Goal: Task Accomplishment & Management: Manage account settings

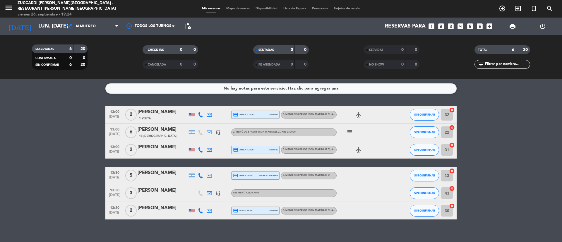
click at [453, 24] on icon "looks_3" at bounding box center [451, 27] width 8 height 8
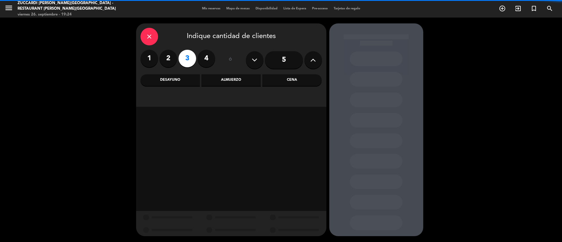
click at [157, 35] on div "close" at bounding box center [149, 37] width 18 height 18
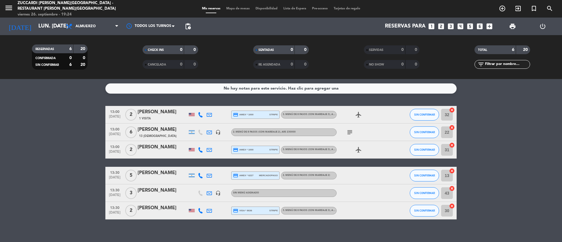
click at [152, 190] on div "[PERSON_NAME]" at bounding box center [163, 191] width 50 height 8
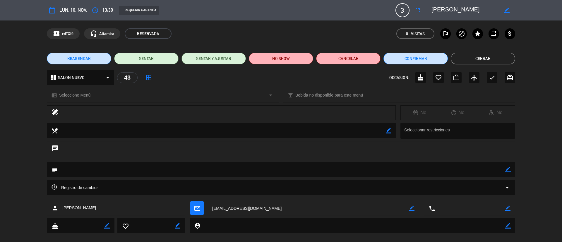
click at [412, 211] on div "border_color" at bounding box center [412, 208] width 6 height 15
click at [412, 210] on icon "border_color" at bounding box center [412, 208] width 6 height 6
drag, startPoint x: 302, startPoint y: 213, endPoint x: 186, endPoint y: 209, distance: 116.3
click at [186, 209] on div "person [PERSON_NAME] mail_outline local_phone border_color" at bounding box center [281, 208] width 468 height 15
type textarea "[EMAIL_ADDRESS][DOMAIN_NAME]"
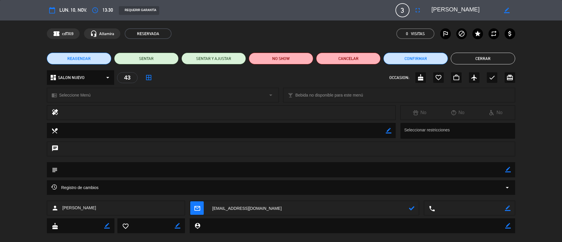
click at [414, 210] on icon at bounding box center [412, 208] width 6 height 6
click at [203, 210] on span "mail_outline" at bounding box center [196, 207] width 13 height 13
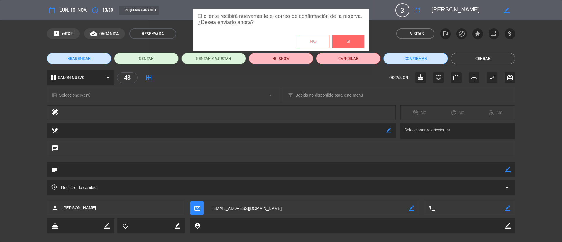
click at [347, 40] on span "Si" at bounding box center [348, 41] width 3 height 7
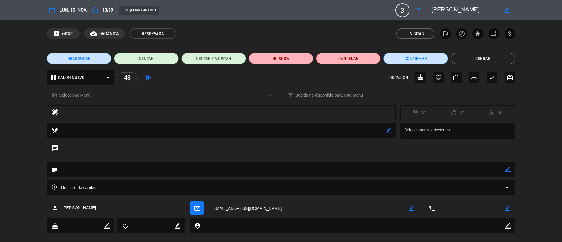
click at [460, 56] on button "Cerrar" at bounding box center [483, 59] width 64 height 12
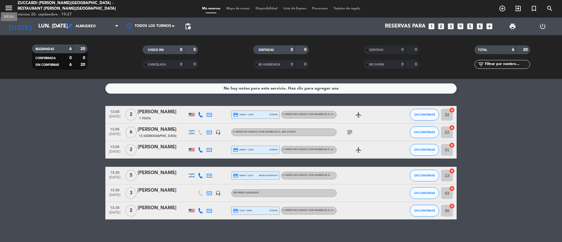
click at [7, 8] on icon "menu" at bounding box center [8, 8] width 9 height 9
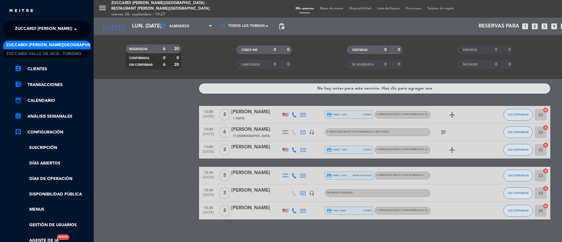
click at [54, 31] on span "Zuccardi [PERSON_NAME][GEOGRAPHIC_DATA] - Restaurant [PERSON_NAME][GEOGRAPHIC_D…" at bounding box center [119, 29] width 208 height 12
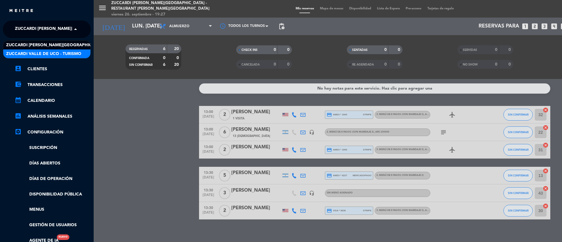
click at [57, 54] on span "Zuccardi Valle de Uco - Turismo" at bounding box center [43, 54] width 75 height 7
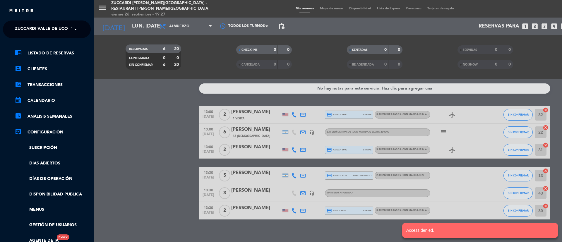
click at [134, 20] on div "menu Zuccardi [PERSON_NAME][GEOGRAPHIC_DATA] - Restaurant [PERSON_NAME][GEOGRAP…" at bounding box center [375, 121] width 562 height 242
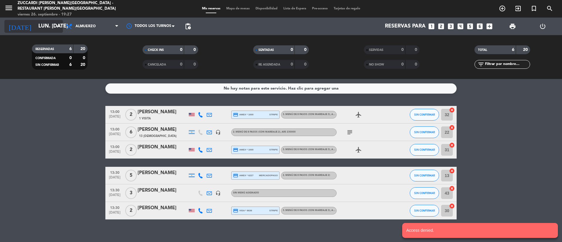
click at [46, 27] on input "lun. [DATE]" at bounding box center [69, 26] width 68 height 12
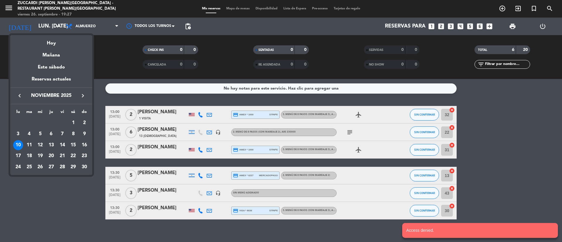
click at [22, 96] on icon "keyboard_arrow_left" at bounding box center [19, 95] width 7 height 7
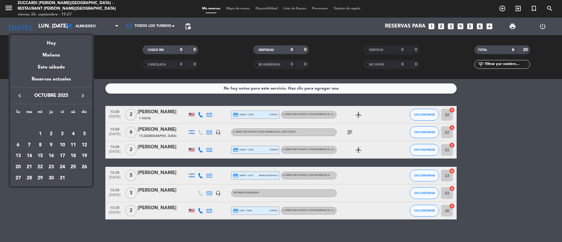
click at [73, 133] on div "4" at bounding box center [73, 134] width 10 height 10
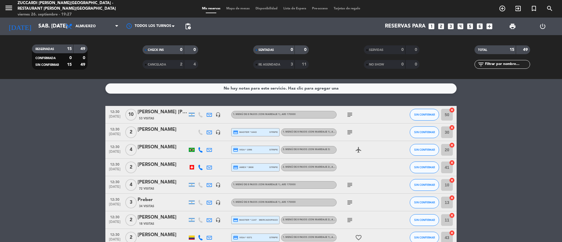
click at [111, 28] on span "Almuerzo" at bounding box center [92, 26] width 59 height 13
click at [101, 73] on div "menu Zuccardi [PERSON_NAME][GEOGRAPHIC_DATA] - Restaurant [PERSON_NAME][GEOGRAP…" at bounding box center [281, 39] width 562 height 79
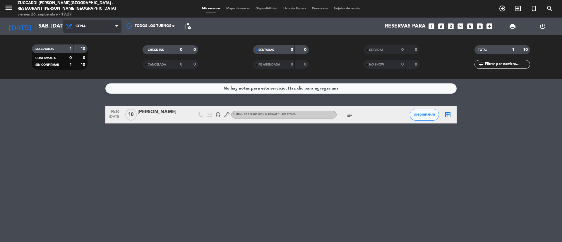
click at [108, 28] on span "Cena" at bounding box center [92, 26] width 59 height 13
click at [96, 66] on div "menu Zuccardi [PERSON_NAME][GEOGRAPHIC_DATA] - Restaurant [PERSON_NAME][GEOGRAP…" at bounding box center [281, 39] width 562 height 79
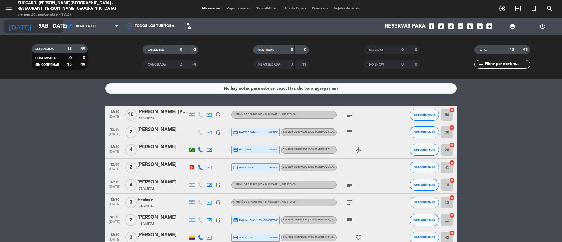
click at [59, 27] on icon "arrow_drop_down" at bounding box center [57, 26] width 7 height 7
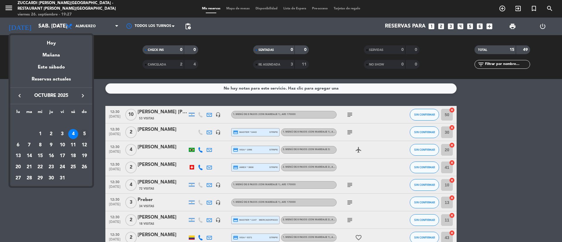
click at [85, 133] on div "5" at bounding box center [84, 134] width 10 height 10
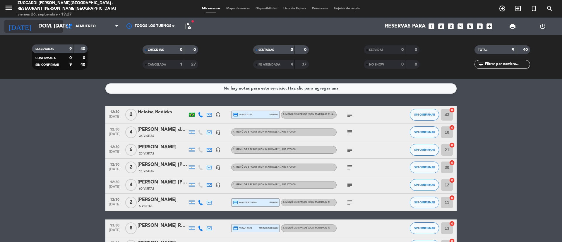
click at [51, 25] on input "dom. [DATE]" at bounding box center [69, 26] width 68 height 12
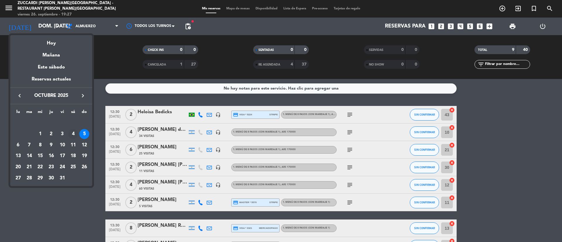
click at [73, 134] on div "4" at bounding box center [73, 134] width 10 height 10
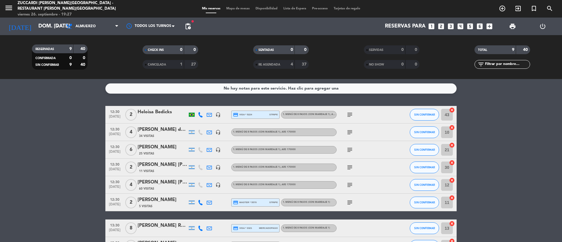
type input "sáb. [DATE]"
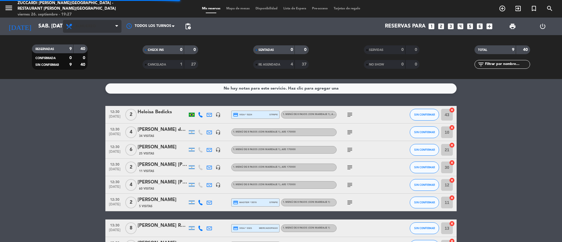
click at [87, 25] on span "Almuerzo" at bounding box center [86, 26] width 20 height 4
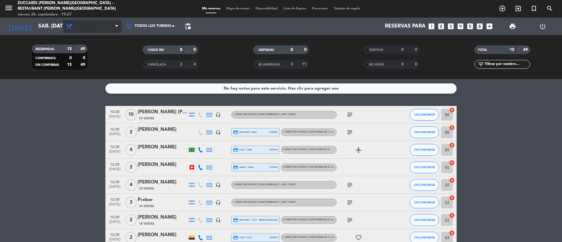
click at [90, 26] on span "Almuerzo" at bounding box center [86, 26] width 20 height 4
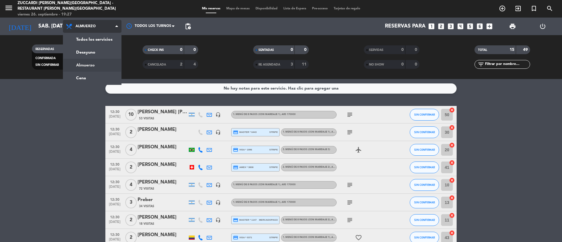
click at [73, 77] on div "menu Zuccardi [PERSON_NAME][GEOGRAPHIC_DATA] - Restaurant [PERSON_NAME][GEOGRAP…" at bounding box center [281, 39] width 562 height 79
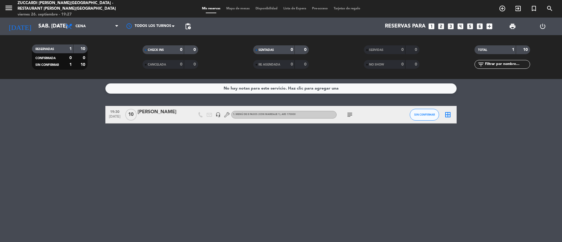
click at [155, 118] on div at bounding box center [163, 118] width 50 height 5
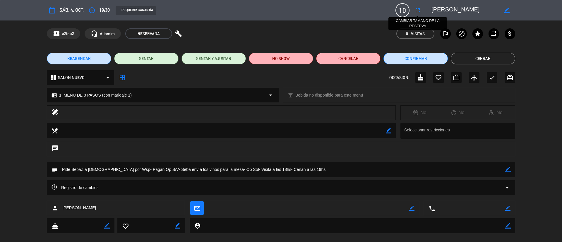
drag, startPoint x: 465, startPoint y: 13, endPoint x: 423, endPoint y: 13, distance: 42.4
click at [423, 13] on div "calendar_today sáb. 4, oct. access_time 19:30 REQUERIR GARANTÍA 10 [PERSON_NAME…" at bounding box center [281, 10] width 468 height 14
drag, startPoint x: 311, startPoint y: 169, endPoint x: 210, endPoint y: 174, distance: 100.3
click at [210, 174] on textarea at bounding box center [282, 169] width 448 height 15
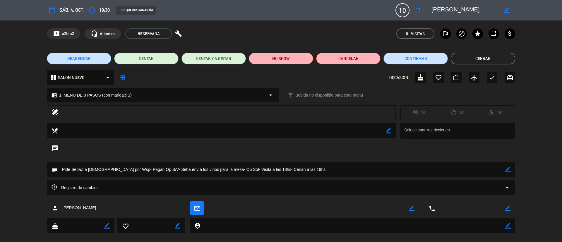
drag, startPoint x: 223, startPoint y: 171, endPoint x: 59, endPoint y: 176, distance: 163.7
click at [59, 176] on textarea at bounding box center [282, 169] width 448 height 15
click at [90, 60] on span "REAGENDAR" at bounding box center [78, 59] width 23 height 6
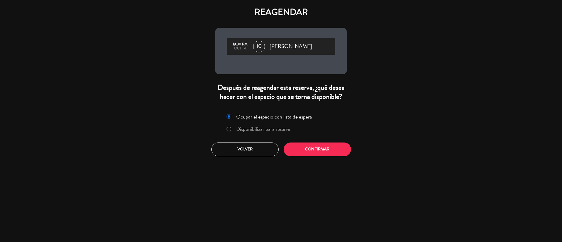
click at [264, 131] on label "Disponibilizar para reserva" at bounding box center [263, 128] width 54 height 5
click at [328, 148] on button "Confirmar" at bounding box center [317, 150] width 67 height 14
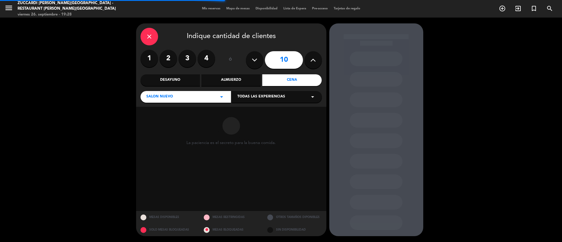
click at [284, 99] on div "Todas las experiencias arrow_drop_down" at bounding box center [277, 97] width 90 height 12
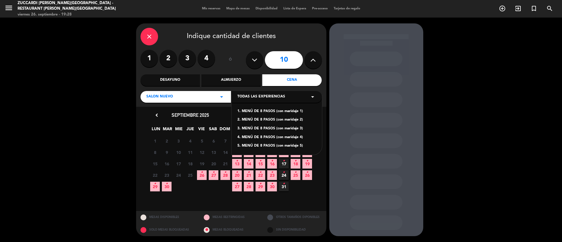
click at [301, 114] on div "1. MENÚ DE 8 PASOS (con maridaje 1)" at bounding box center [276, 112] width 79 height 6
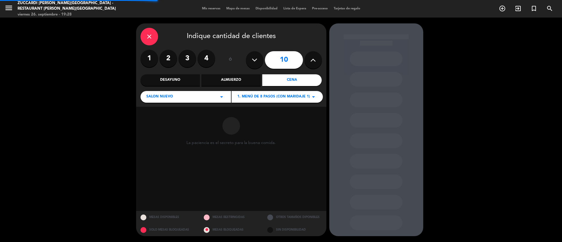
click at [241, 80] on div "Almuerzo" at bounding box center [230, 80] width 59 height 12
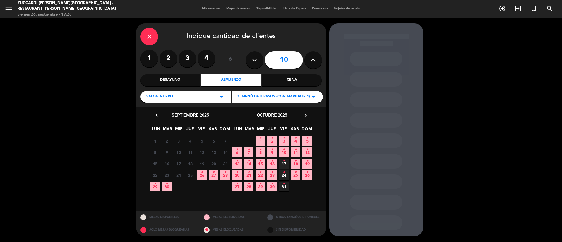
click at [308, 138] on icon "•" at bounding box center [307, 137] width 2 height 9
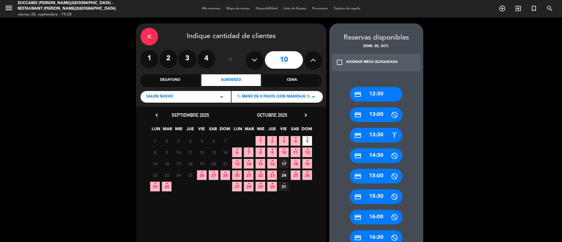
click at [393, 91] on div "credit_card 12:30" at bounding box center [376, 94] width 53 height 15
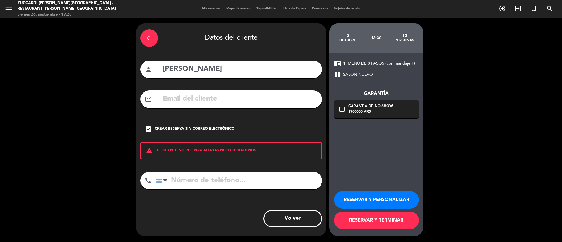
click at [383, 201] on button "RESERVAR Y PERSONALIZAR" at bounding box center [376, 200] width 85 height 18
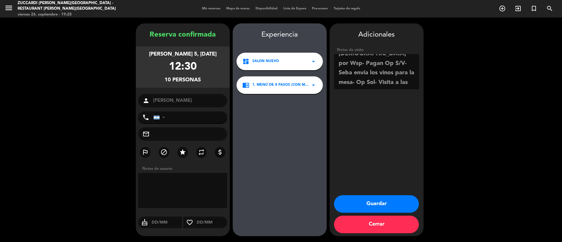
scroll to position [17, 0]
click at [403, 84] on textarea at bounding box center [376, 71] width 85 height 35
type textarea "Pide SebaZ a [DEMOGRAPHIC_DATA] por Wsp- Pagan Op S/V- Seba envía los vinos par…"
click at [383, 203] on button "Guardar" at bounding box center [376, 204] width 85 height 18
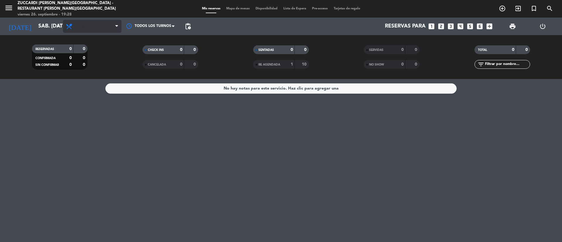
click at [116, 32] on span "Cena" at bounding box center [92, 26] width 59 height 13
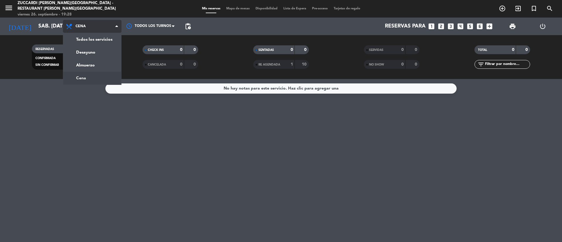
click at [106, 66] on div "menu Zuccardi [PERSON_NAME][GEOGRAPHIC_DATA] - Restaurant [PERSON_NAME][GEOGRAP…" at bounding box center [281, 39] width 562 height 79
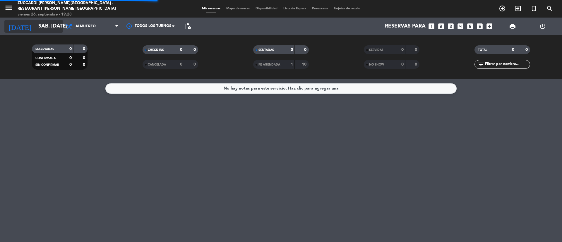
click at [50, 27] on input "sáb. [DATE]" at bounding box center [69, 26] width 68 height 12
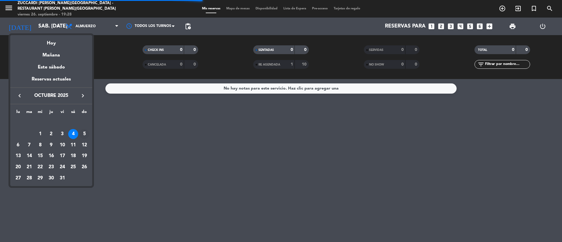
click at [84, 134] on div "5" at bounding box center [84, 134] width 10 height 10
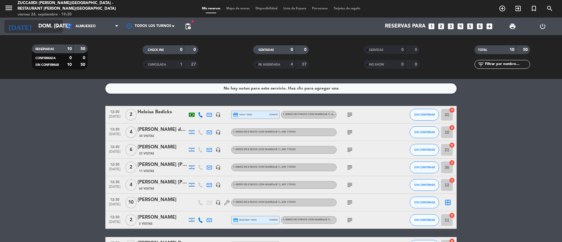
click at [55, 30] on icon "arrow_drop_down" at bounding box center [57, 26] width 7 height 7
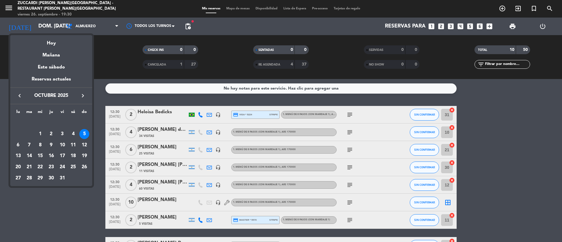
click at [21, 96] on icon "keyboard_arrow_left" at bounding box center [19, 95] width 7 height 7
click at [85, 165] on div "28" at bounding box center [84, 167] width 10 height 10
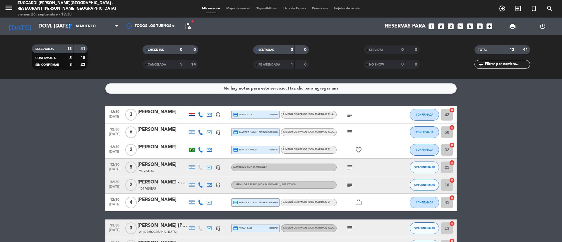
click at [511, 24] on span "print" at bounding box center [512, 26] width 7 height 7
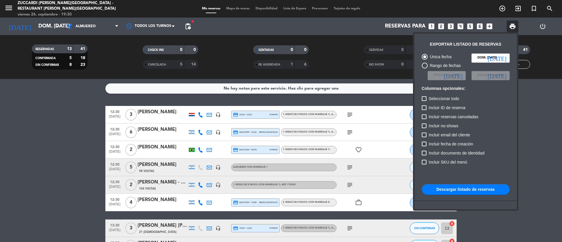
click at [474, 189] on button "Descargar listado de reservas" at bounding box center [466, 189] width 88 height 11
click at [52, 28] on div at bounding box center [281, 121] width 562 height 242
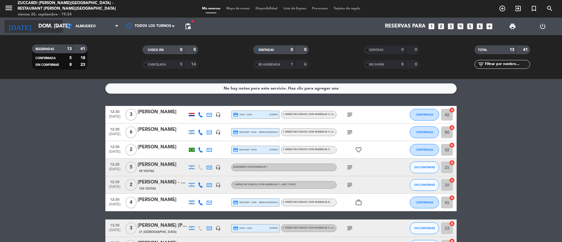
click at [57, 30] on input "dom. [DATE]" at bounding box center [69, 26] width 68 height 12
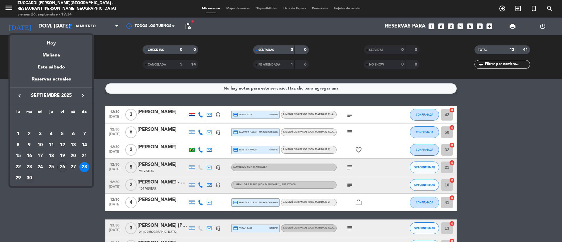
click at [33, 178] on div "30" at bounding box center [29, 178] width 10 height 10
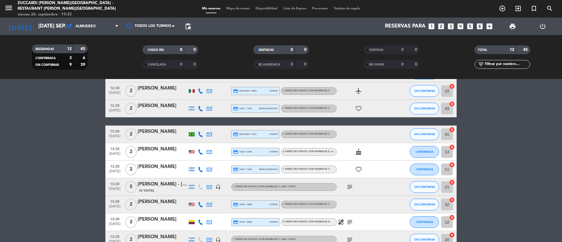
scroll to position [112, 0]
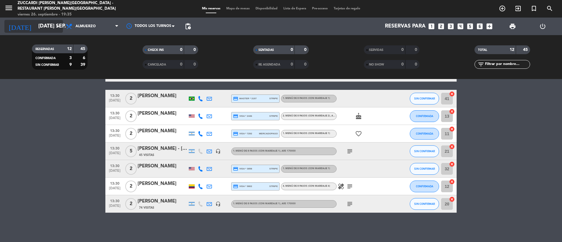
click at [48, 27] on input "[DATE] sep." at bounding box center [69, 26] width 68 height 12
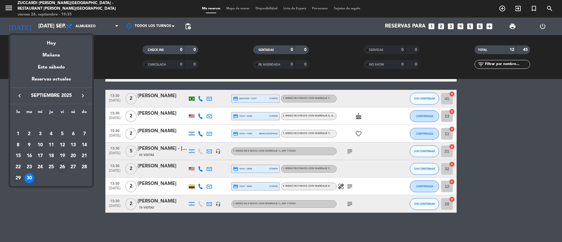
click at [17, 182] on div "29" at bounding box center [18, 178] width 10 height 10
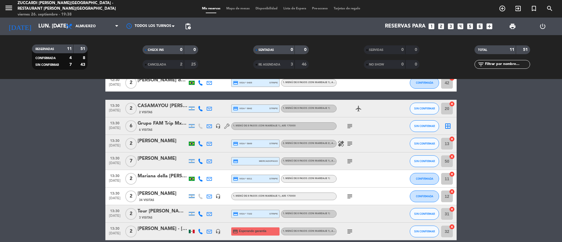
scroll to position [95, 0]
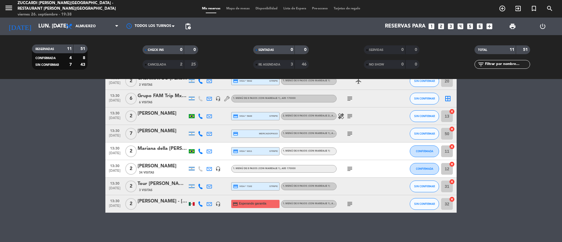
click at [351, 205] on icon "subject" at bounding box center [349, 203] width 7 height 7
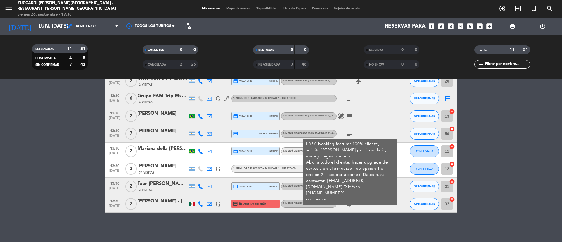
click at [350, 207] on icon "subject" at bounding box center [349, 203] width 7 height 7
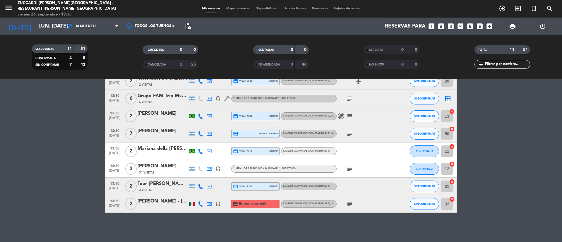
scroll to position [0, 0]
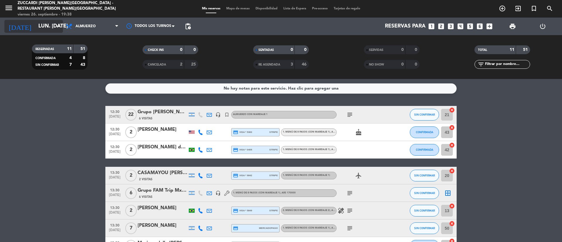
click at [50, 30] on input "lun. [DATE]" at bounding box center [69, 26] width 68 height 12
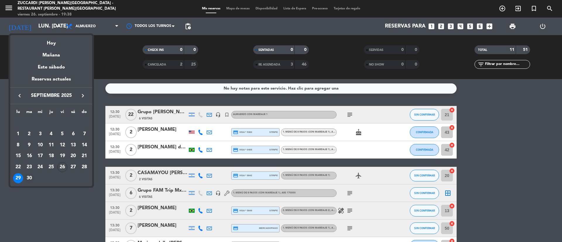
click at [30, 177] on div "30" at bounding box center [29, 178] width 10 height 10
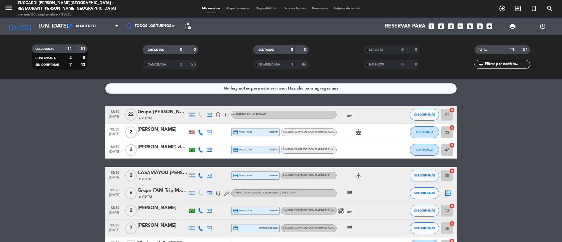
type input "[DATE] sep."
